Goal: Information Seeking & Learning: Learn about a topic

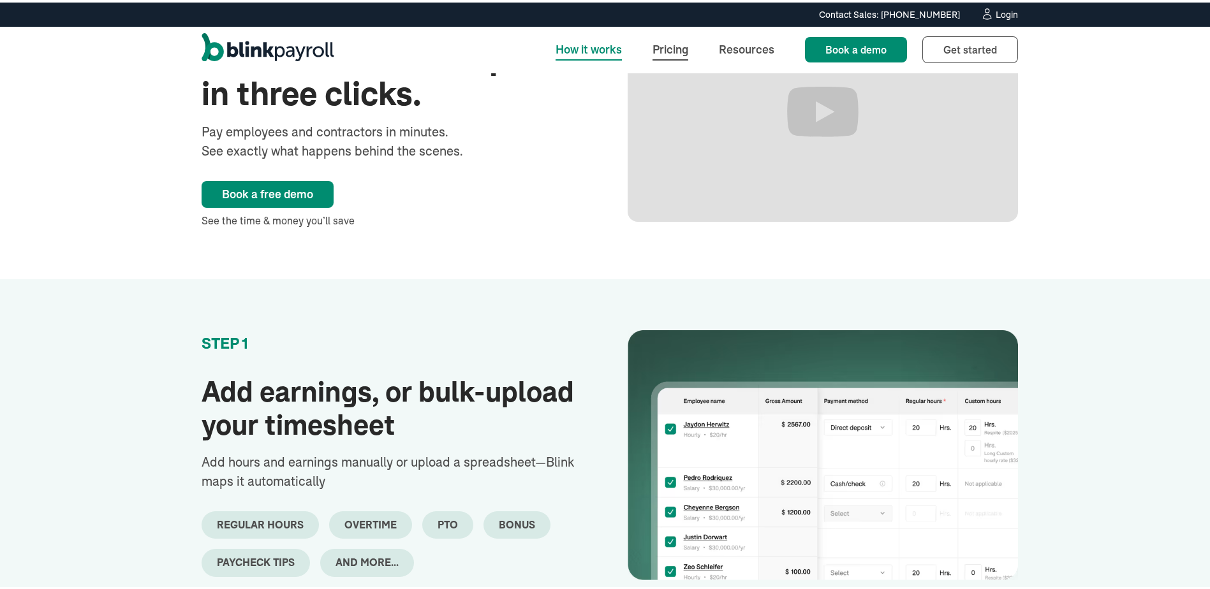
click at [680, 53] on link "Pricing" at bounding box center [670, 46] width 56 height 27
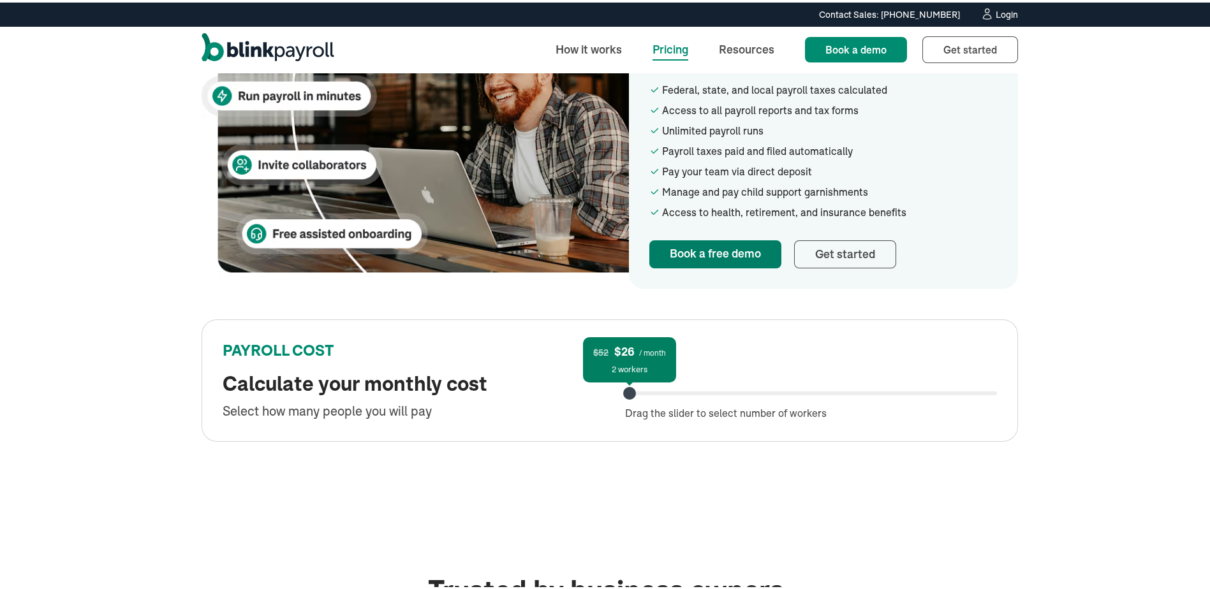
scroll to position [446, 0]
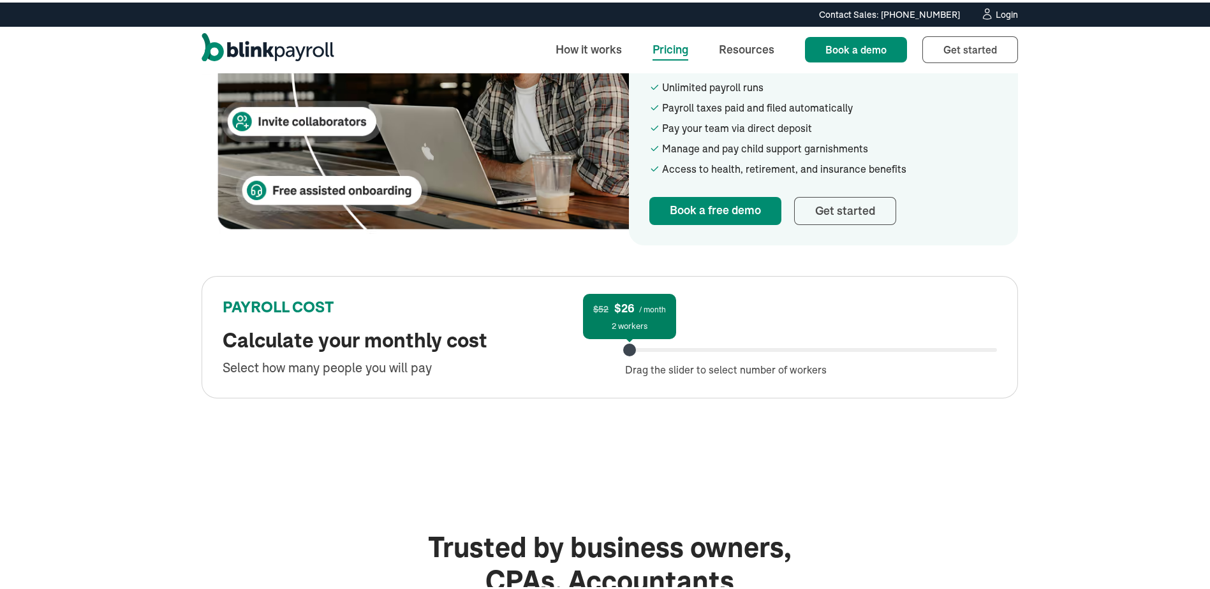
click at [683, 347] on div at bounding box center [811, 348] width 372 height 4
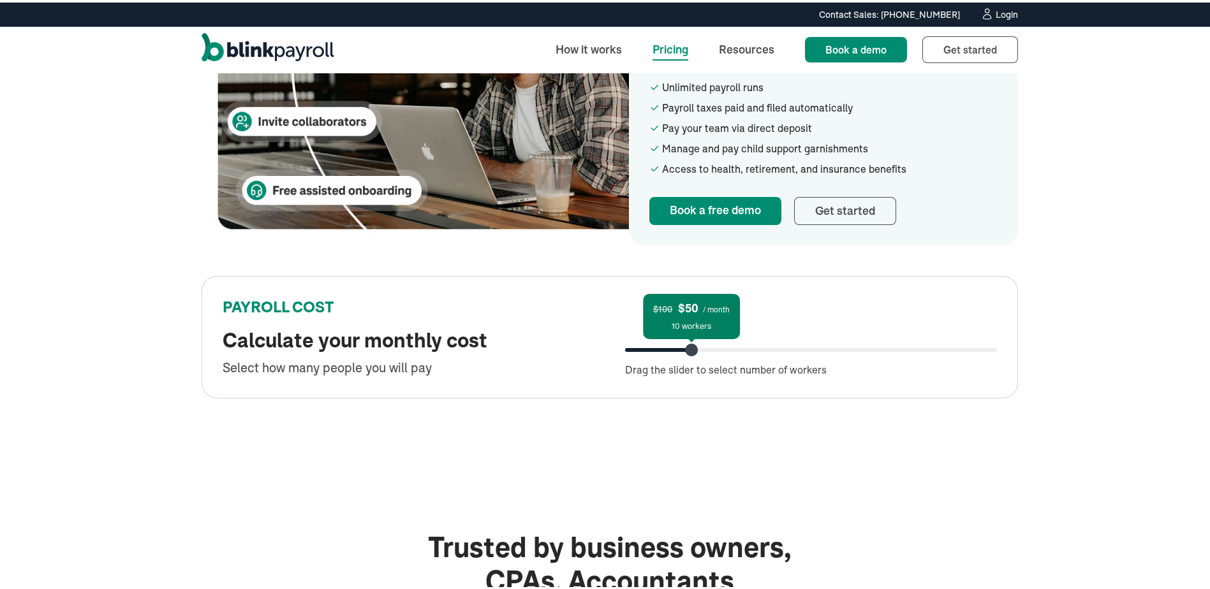
click at [667, 345] on div "$100 $50 / month 10 workers Drag the slider to select number of workers" at bounding box center [811, 347] width 372 height 55
click at [646, 348] on div at bounding box center [636, 348] width 23 height 4
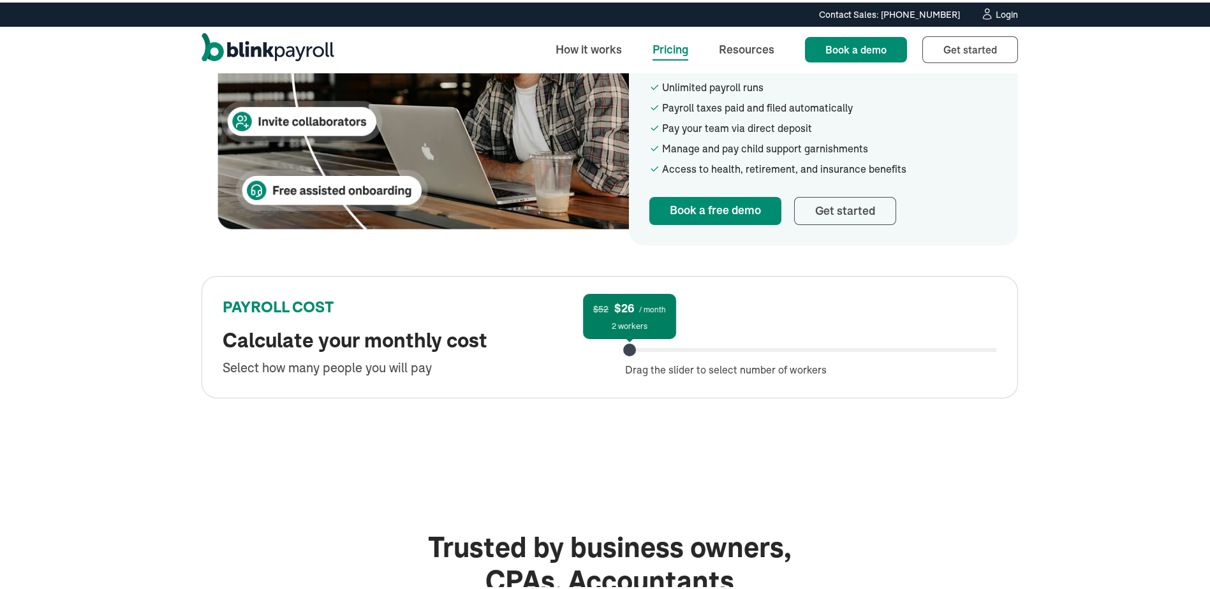
drag, startPoint x: 646, startPoint y: 348, endPoint x: 615, endPoint y: 347, distance: 31.2
click at [615, 347] on div "PAYROLL COST Calculate your monthly cost Select how many people you will pay $5…" at bounding box center [609, 335] width 816 height 122
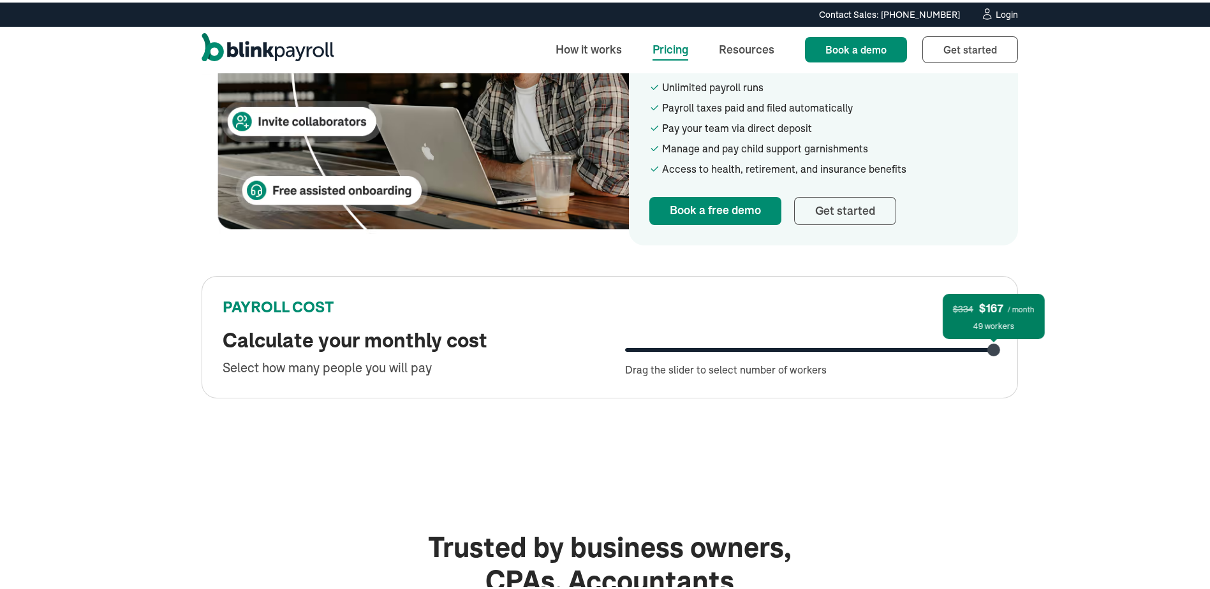
drag, startPoint x: 625, startPoint y: 349, endPoint x: 988, endPoint y: 362, distance: 363.6
click at [988, 362] on div "$334 $167 / month 49 workers Drag the slider to select number of workers" at bounding box center [811, 347] width 372 height 55
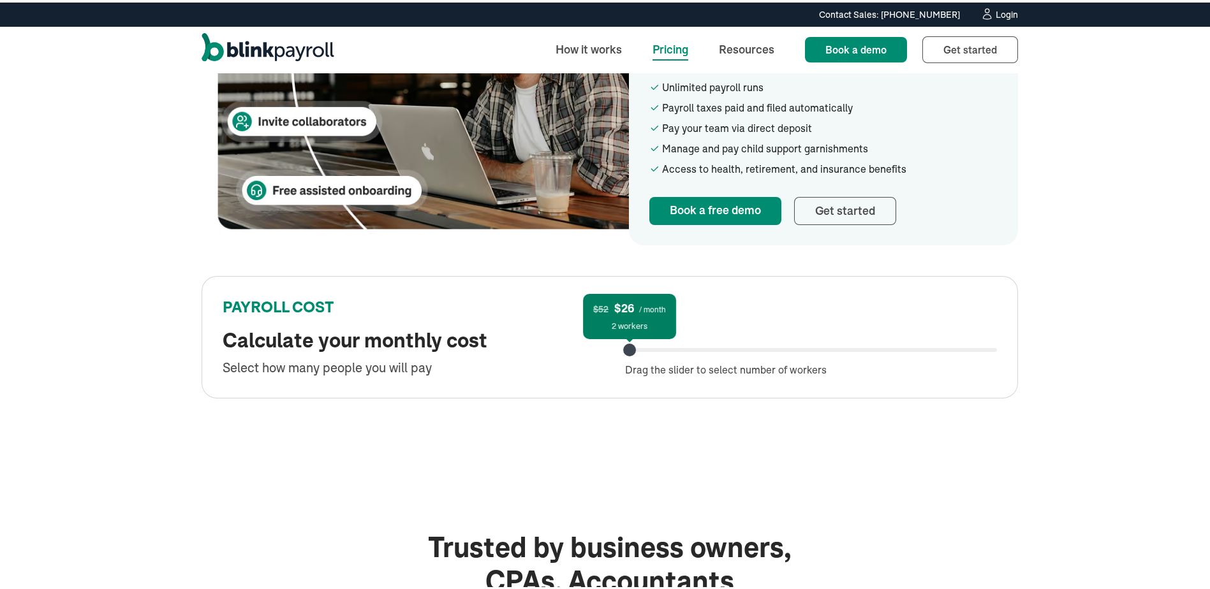
drag, startPoint x: 987, startPoint y: 351, endPoint x: 601, endPoint y: 343, distance: 386.5
click at [601, 343] on div "PAYROLL COST Calculate your monthly cost Select how many people you will pay $5…" at bounding box center [609, 335] width 816 height 122
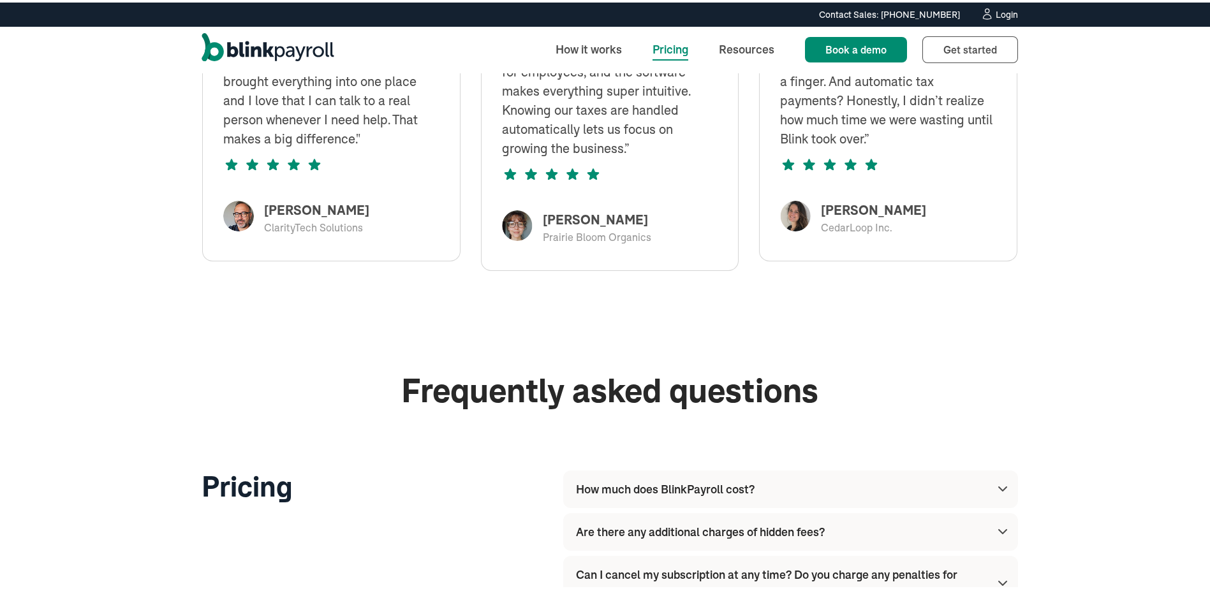
scroll to position [1211, 0]
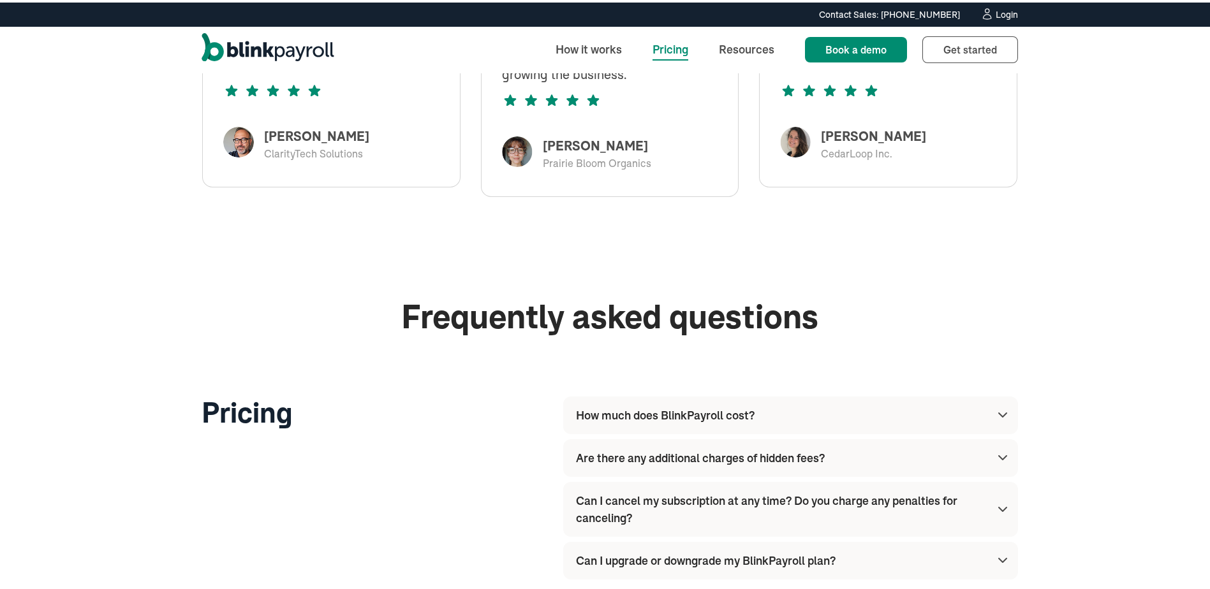
click at [678, 415] on div "How much does BlinkPayroll cost?" at bounding box center [665, 412] width 179 height 17
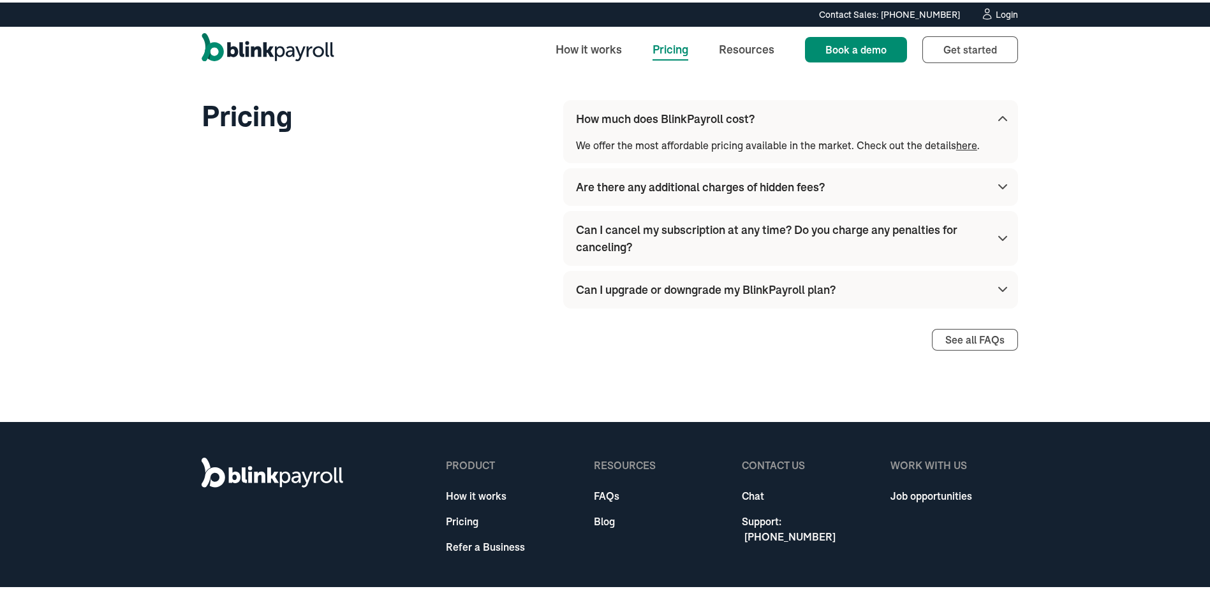
scroll to position [1509, 0]
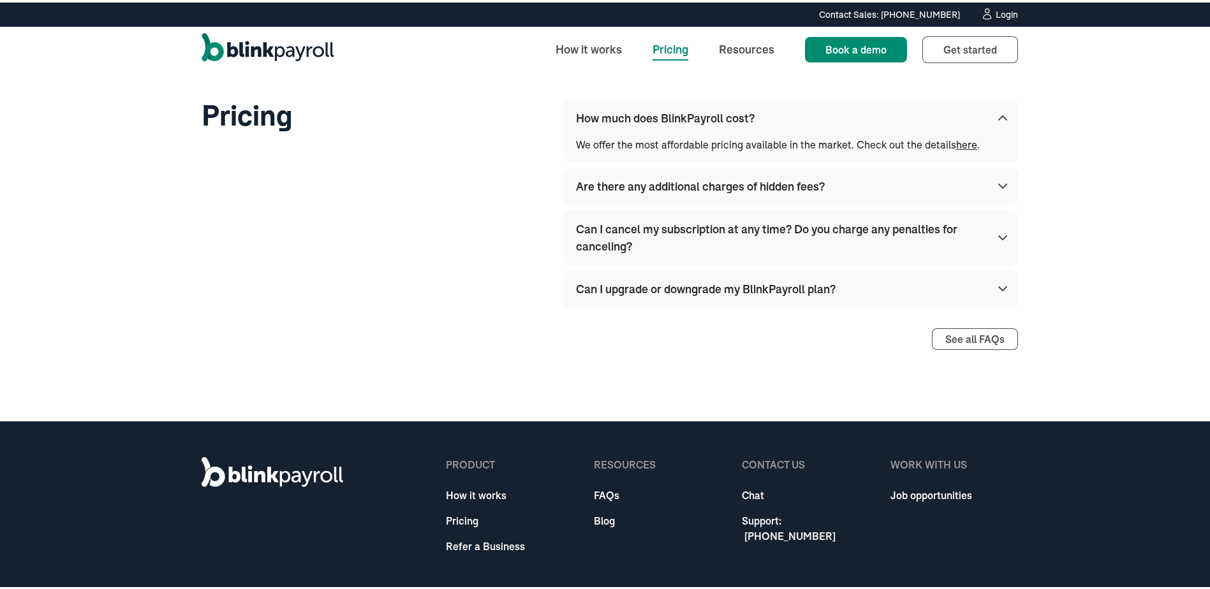
click at [707, 193] on div "Are there any additional charges of hidden fees?" at bounding box center [793, 184] width 434 height 38
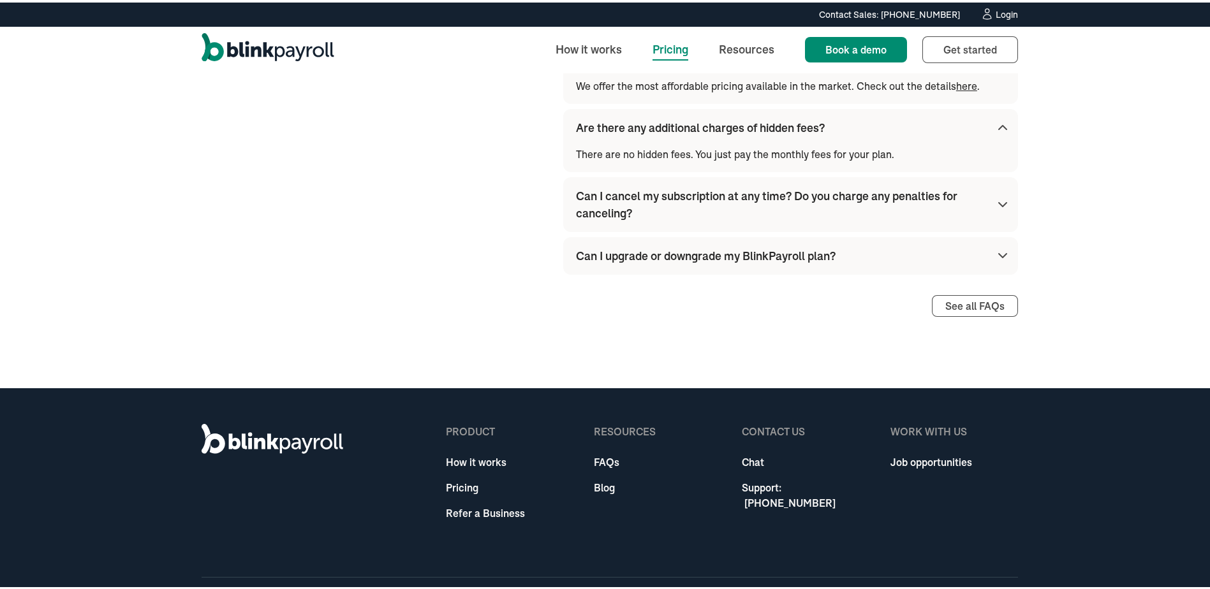
scroll to position [1577, 0]
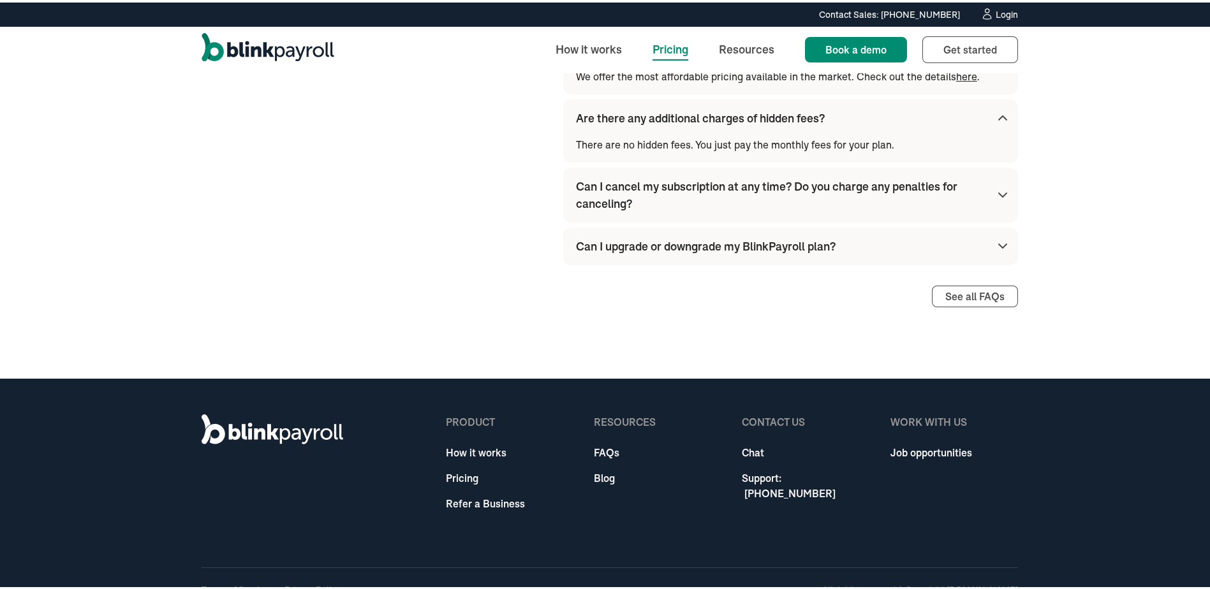
click at [689, 187] on div "Can I cancel my subscription at any time? Do you charge any penalties for cance…" at bounding box center [780, 192] width 409 height 34
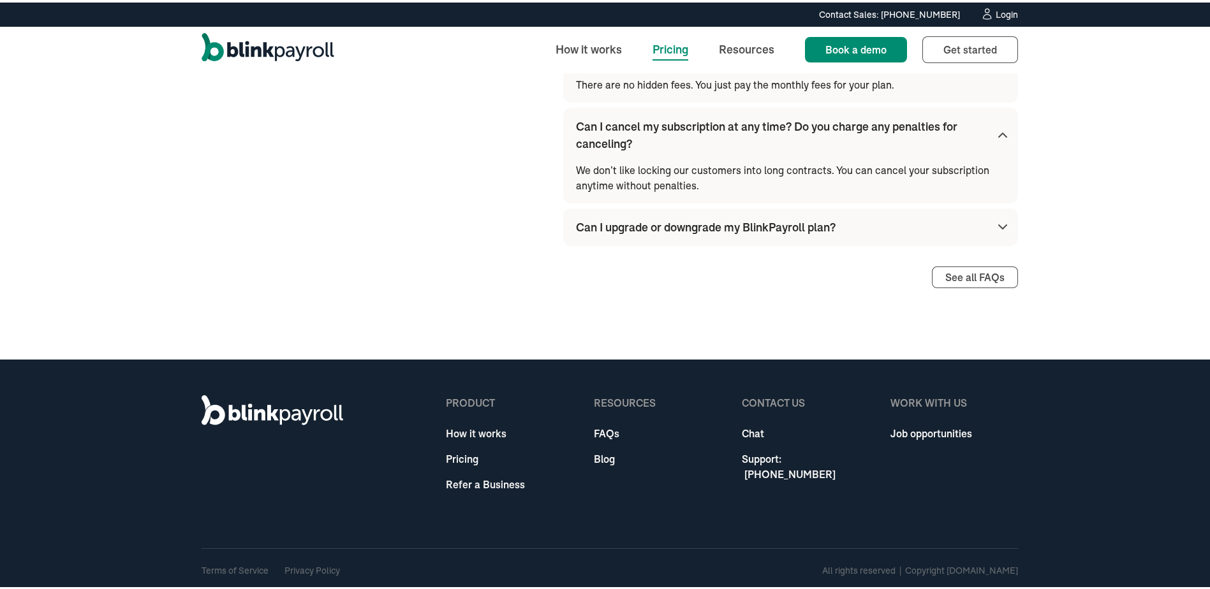
scroll to position [1638, 0]
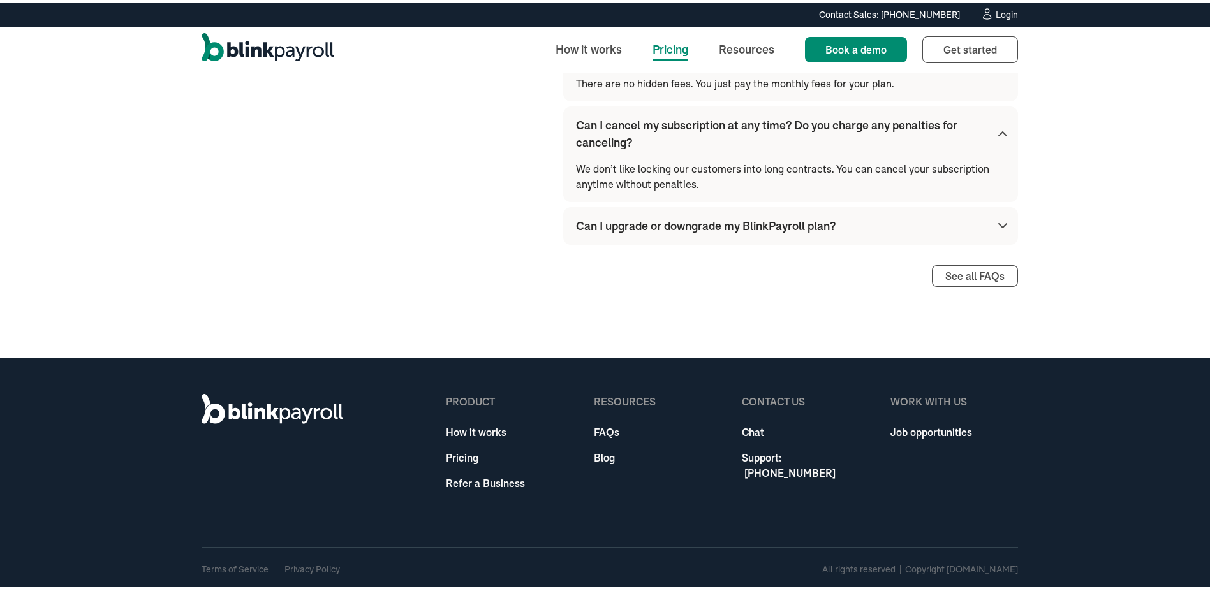
click at [726, 226] on div "Can I upgrade or downgrade my BlinkPayroll plan?" at bounding box center [706, 223] width 260 height 17
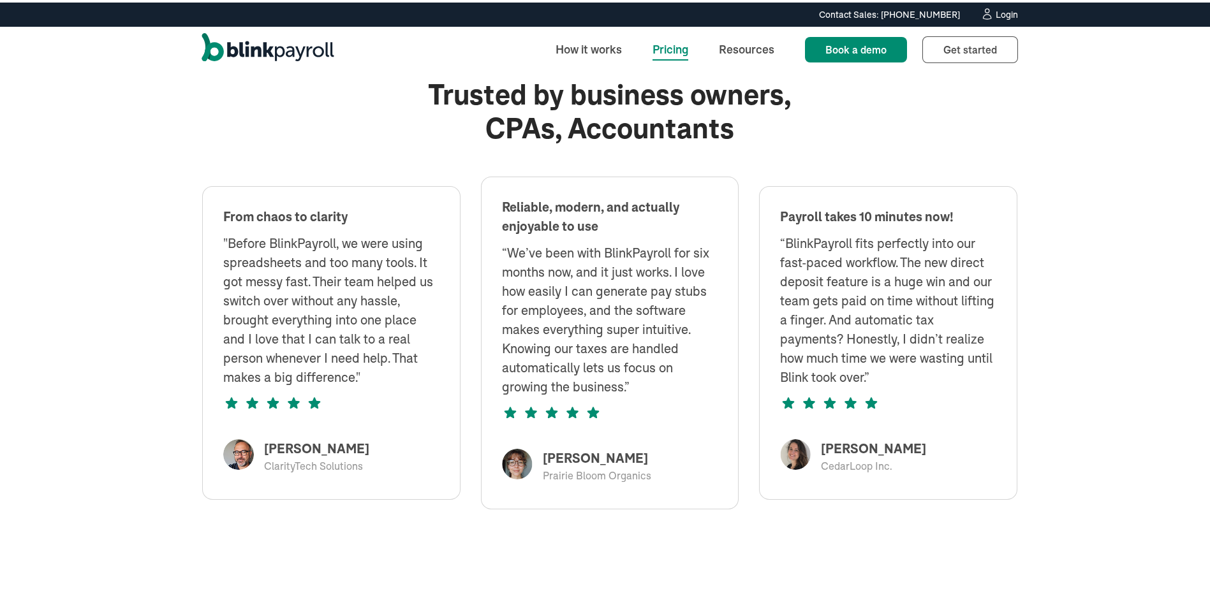
scroll to position [898, 0]
click at [594, 48] on link "How it works" at bounding box center [588, 46] width 87 height 27
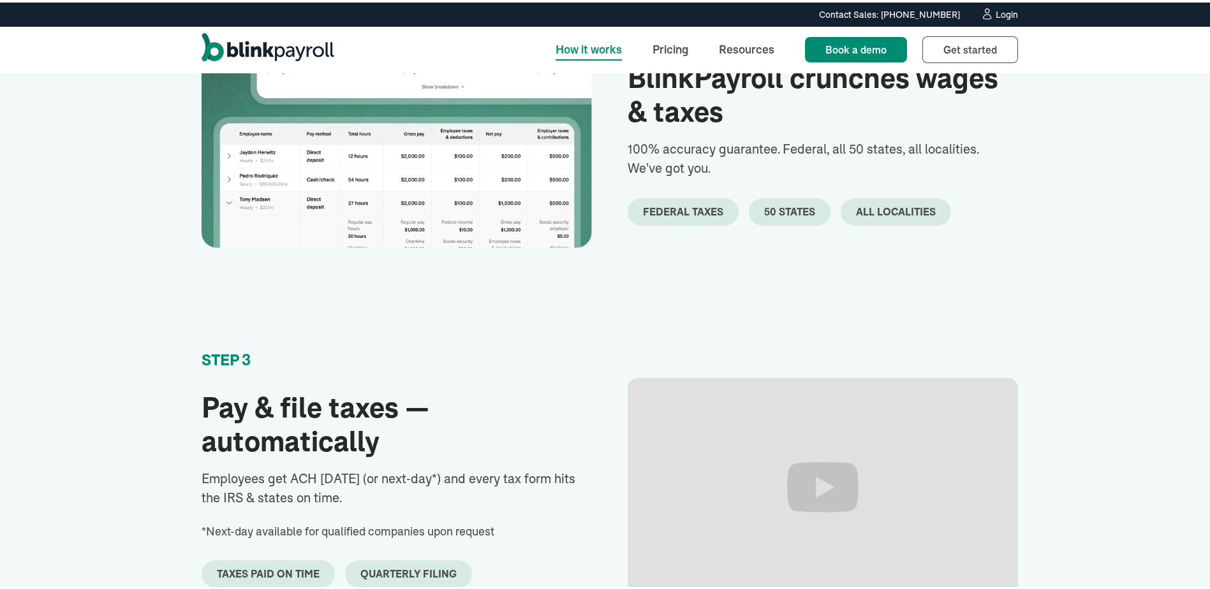
scroll to position [510, 0]
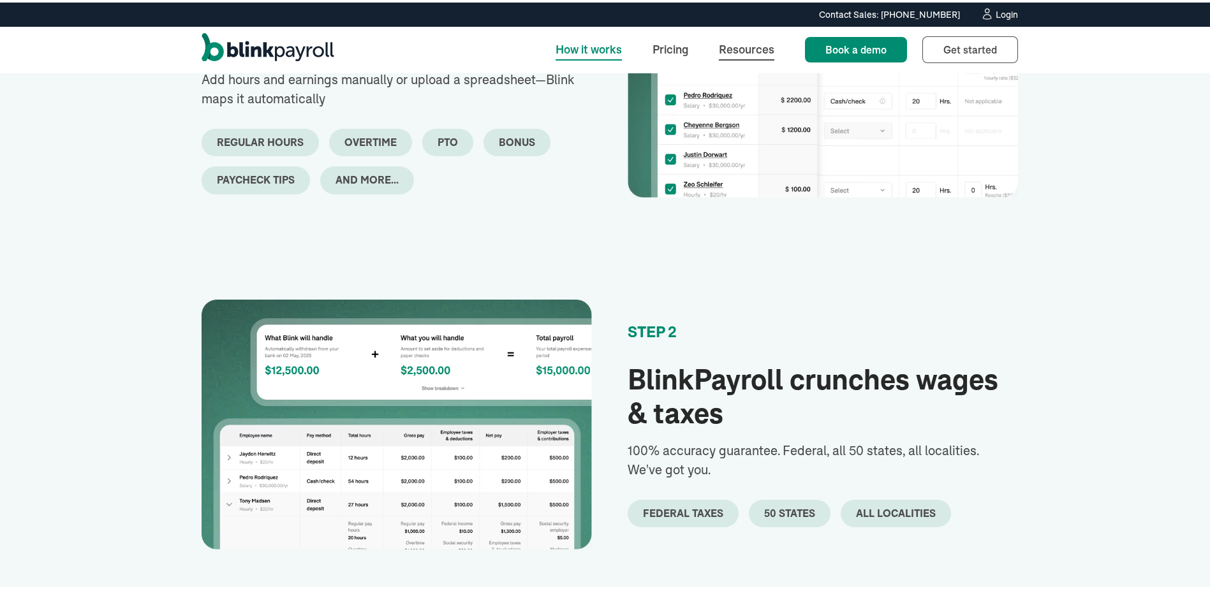
click at [747, 50] on link "Resources" at bounding box center [746, 46] width 76 height 27
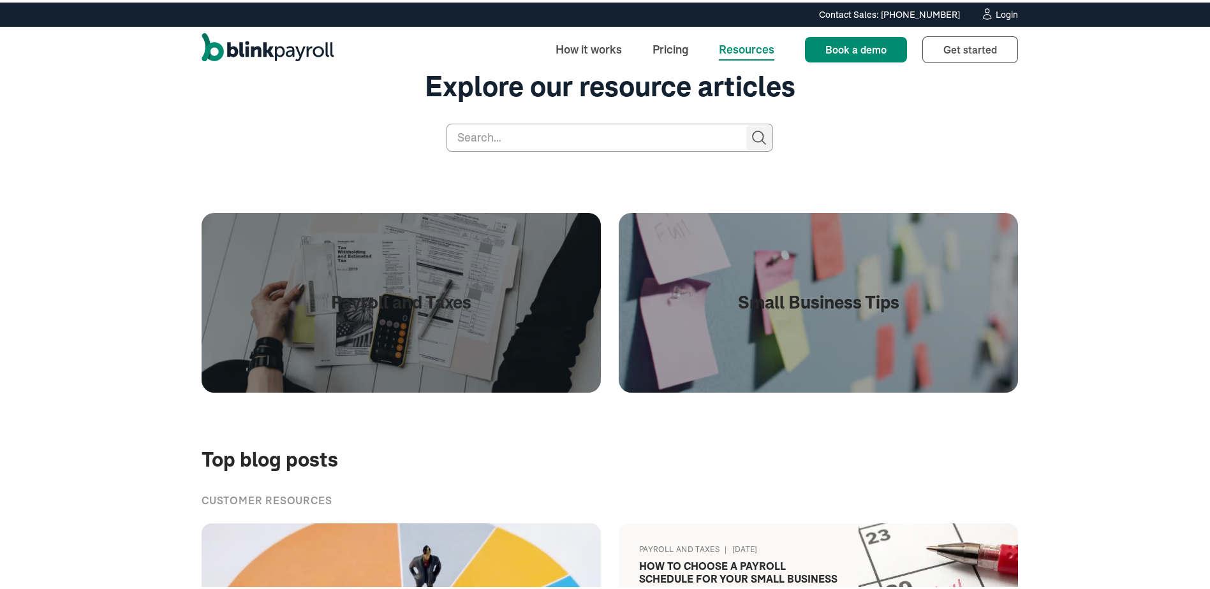
scroll to position [64, 0]
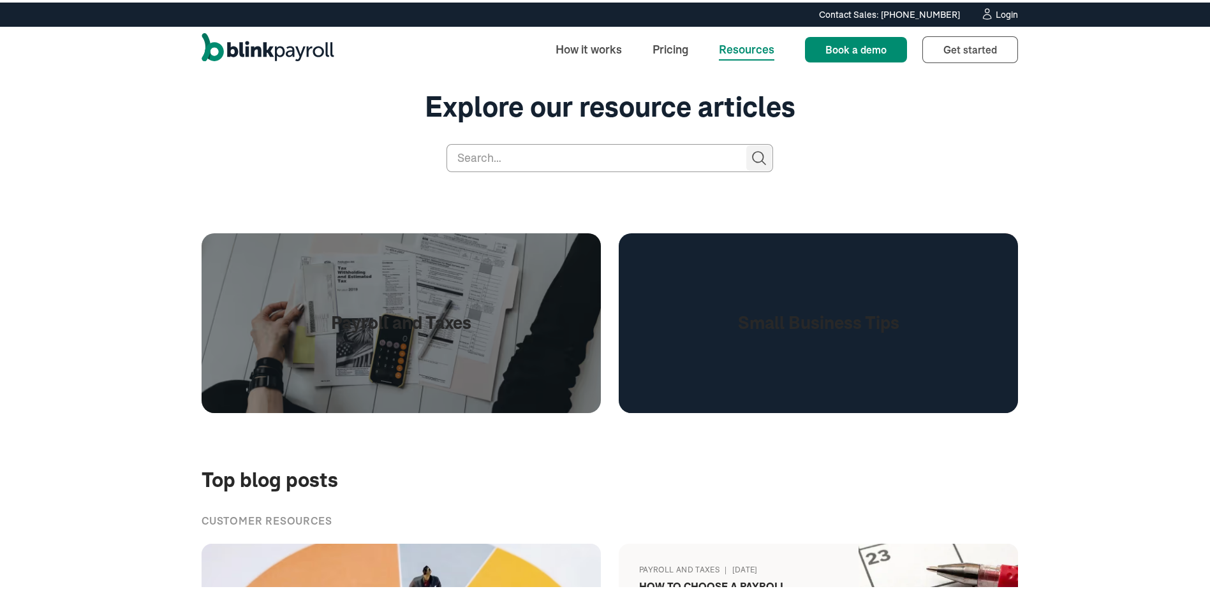
click at [844, 318] on h1 "Small Business Tips" at bounding box center [818, 321] width 161 height 22
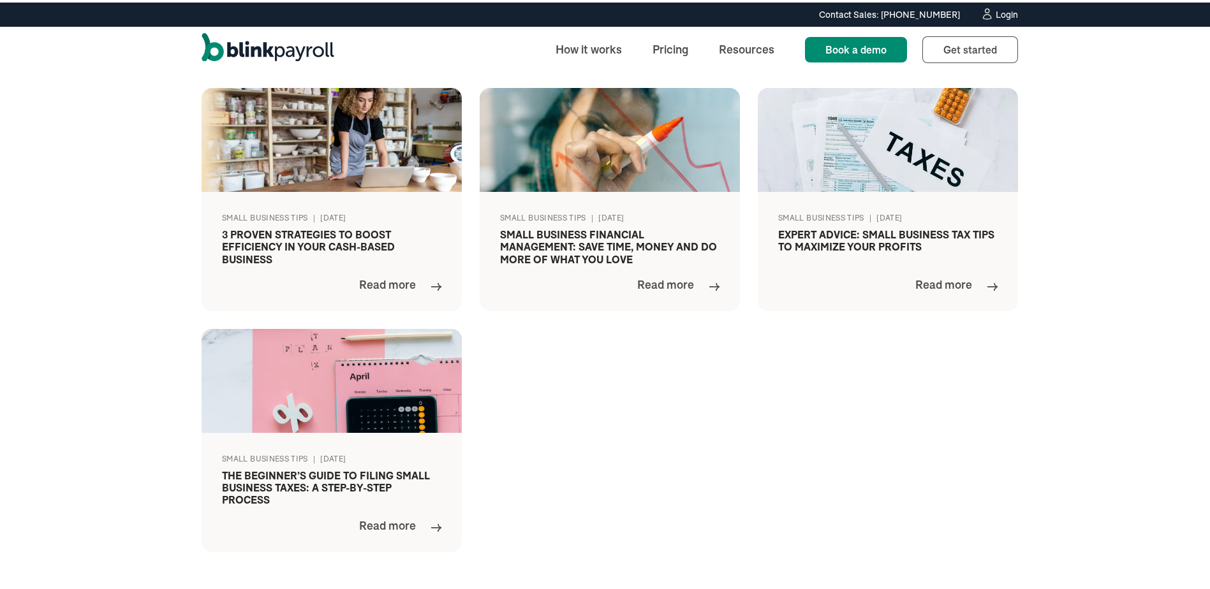
scroll to position [893, 0]
click at [369, 440] on div "Small Business Tips | [DATE] The Beginner’s Guide to Filing Small Business Taxe…" at bounding box center [331, 489] width 260 height 119
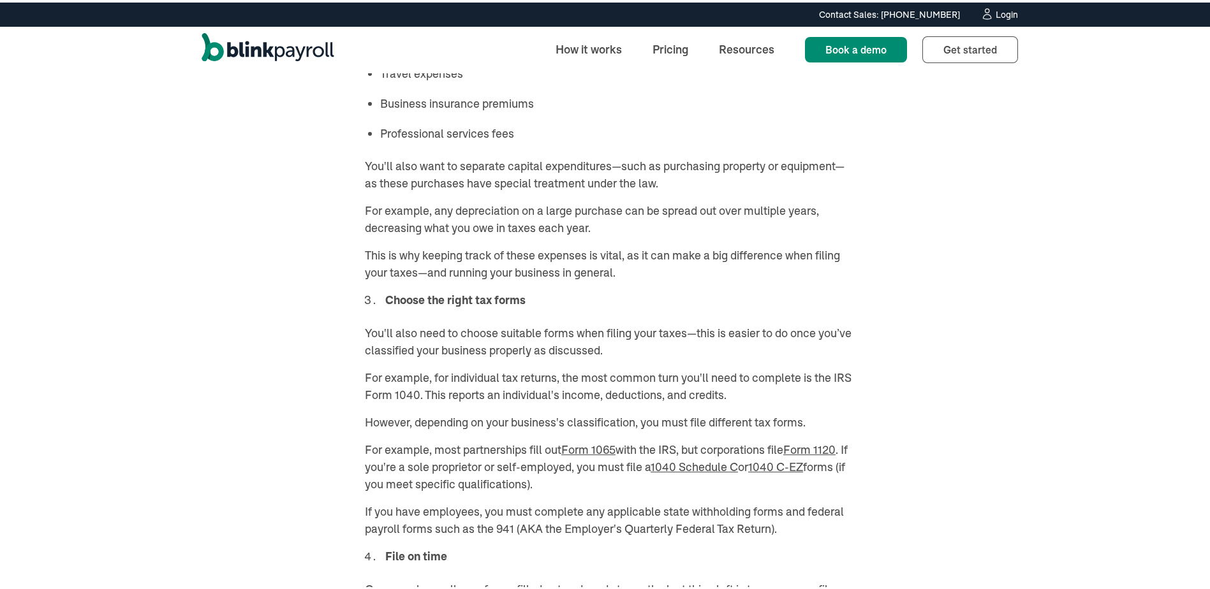
scroll to position [2168, 0]
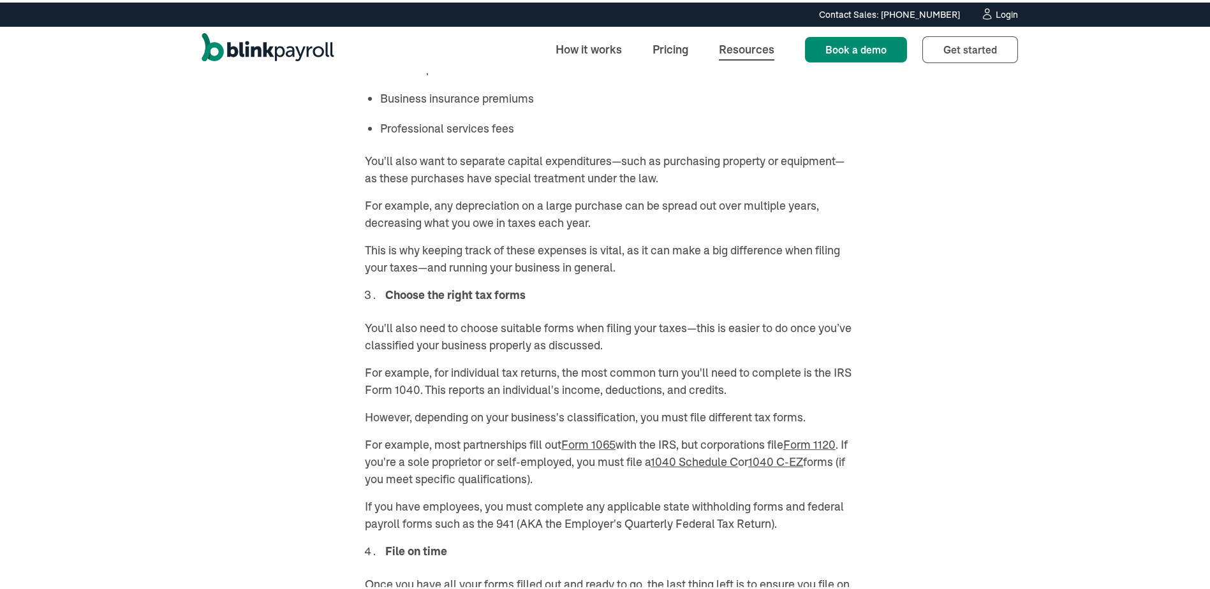
click at [738, 47] on link "Resources" at bounding box center [746, 46] width 76 height 27
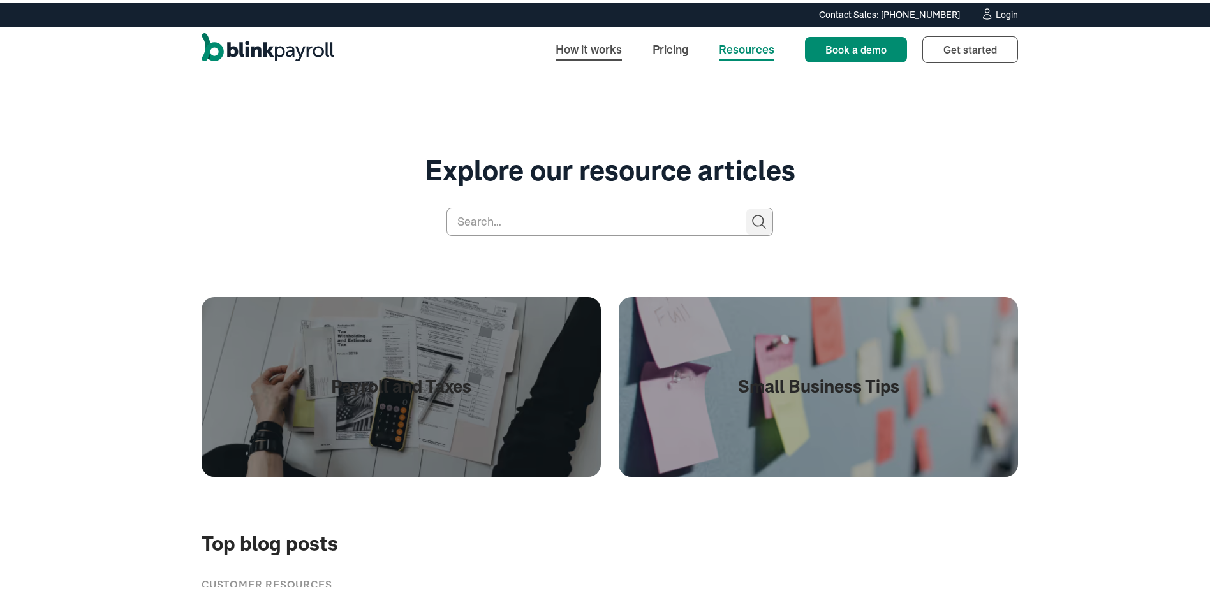
click at [572, 50] on link "How it works" at bounding box center [588, 46] width 87 height 27
